Goal: Register for event/course

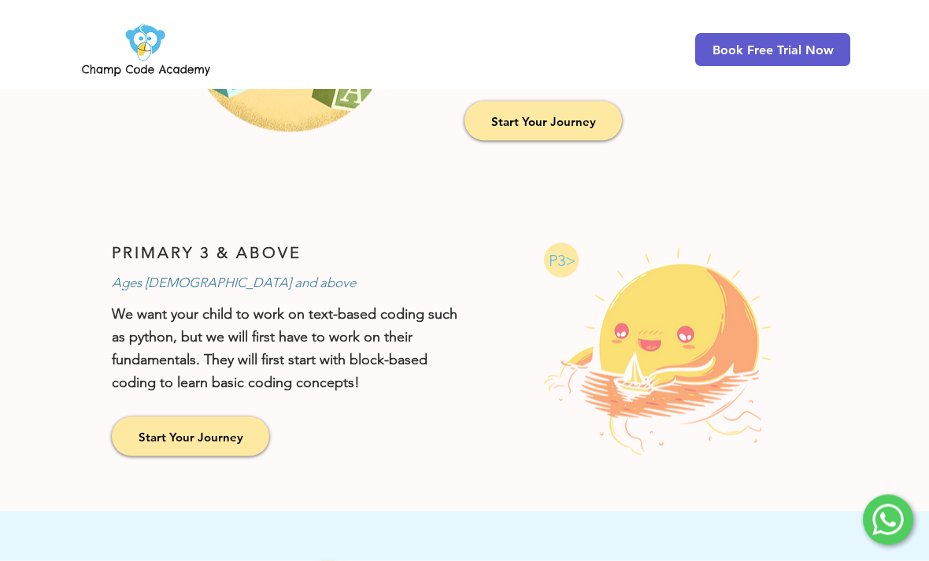
scroll to position [1079, 0]
click at [150, 436] on span "Start Your Journey" at bounding box center [191, 436] width 105 height 17
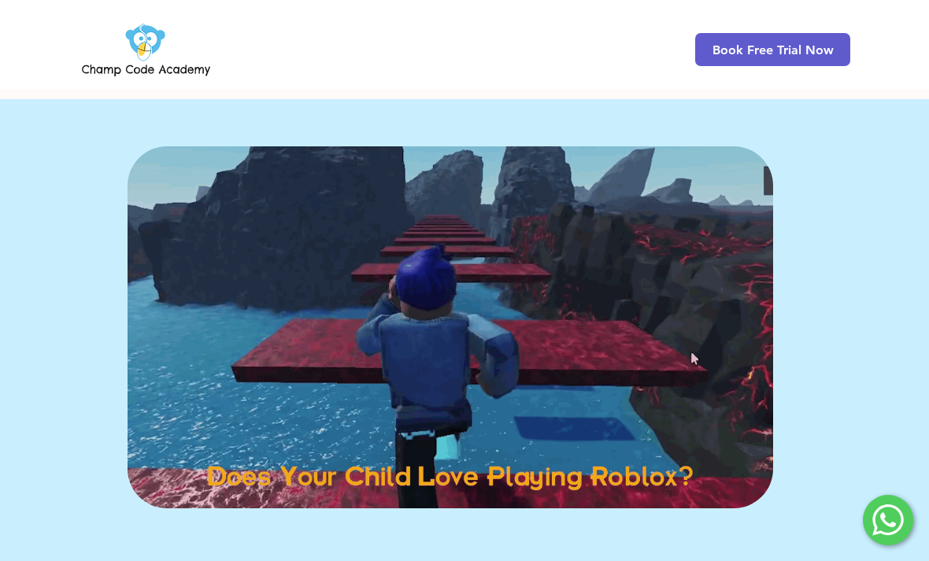
scroll to position [1079, 0]
